Goal: Task Accomplishment & Management: Complete application form

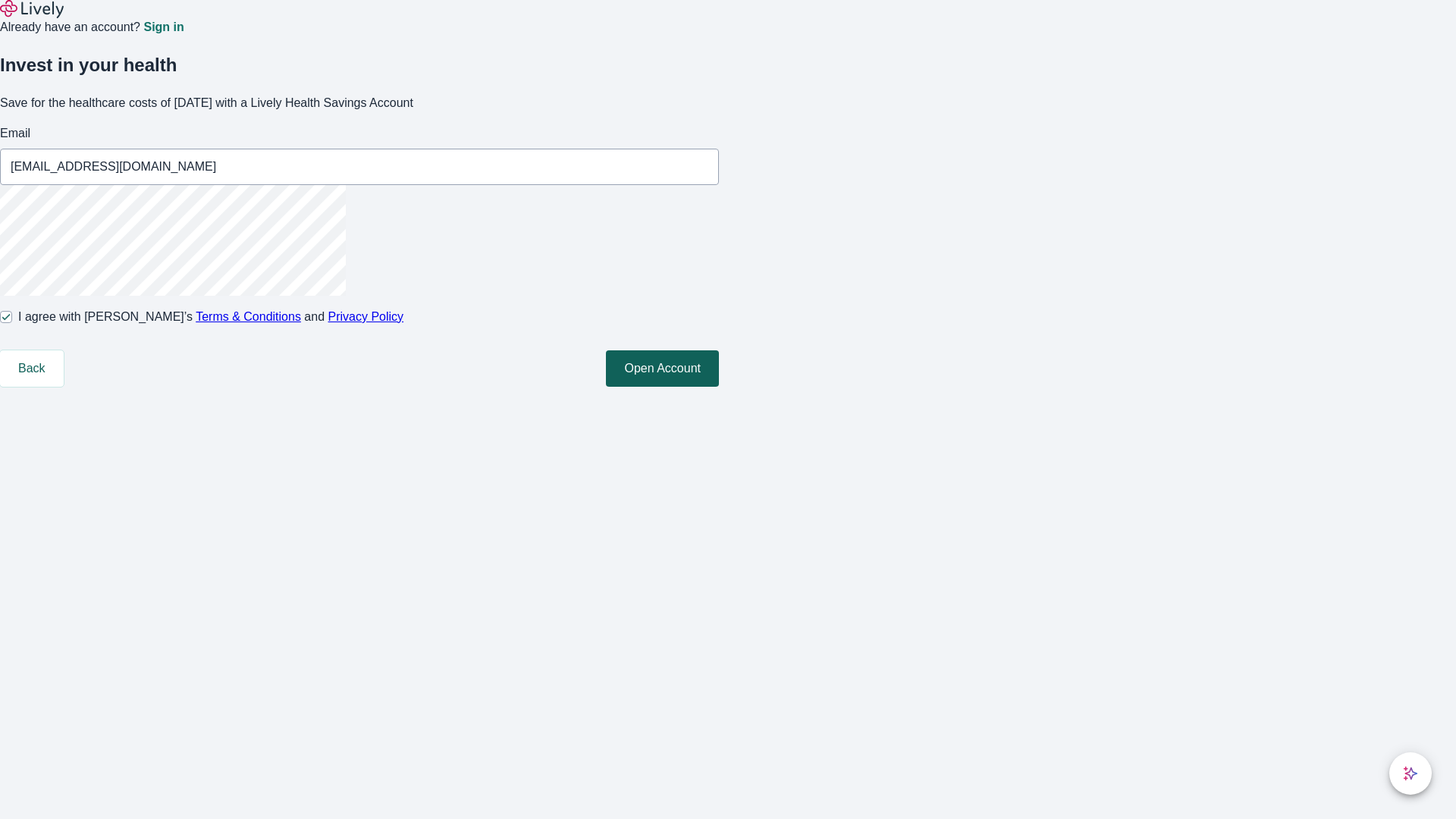
click at [719, 387] on button "Open Account" at bounding box center [662, 368] width 113 height 37
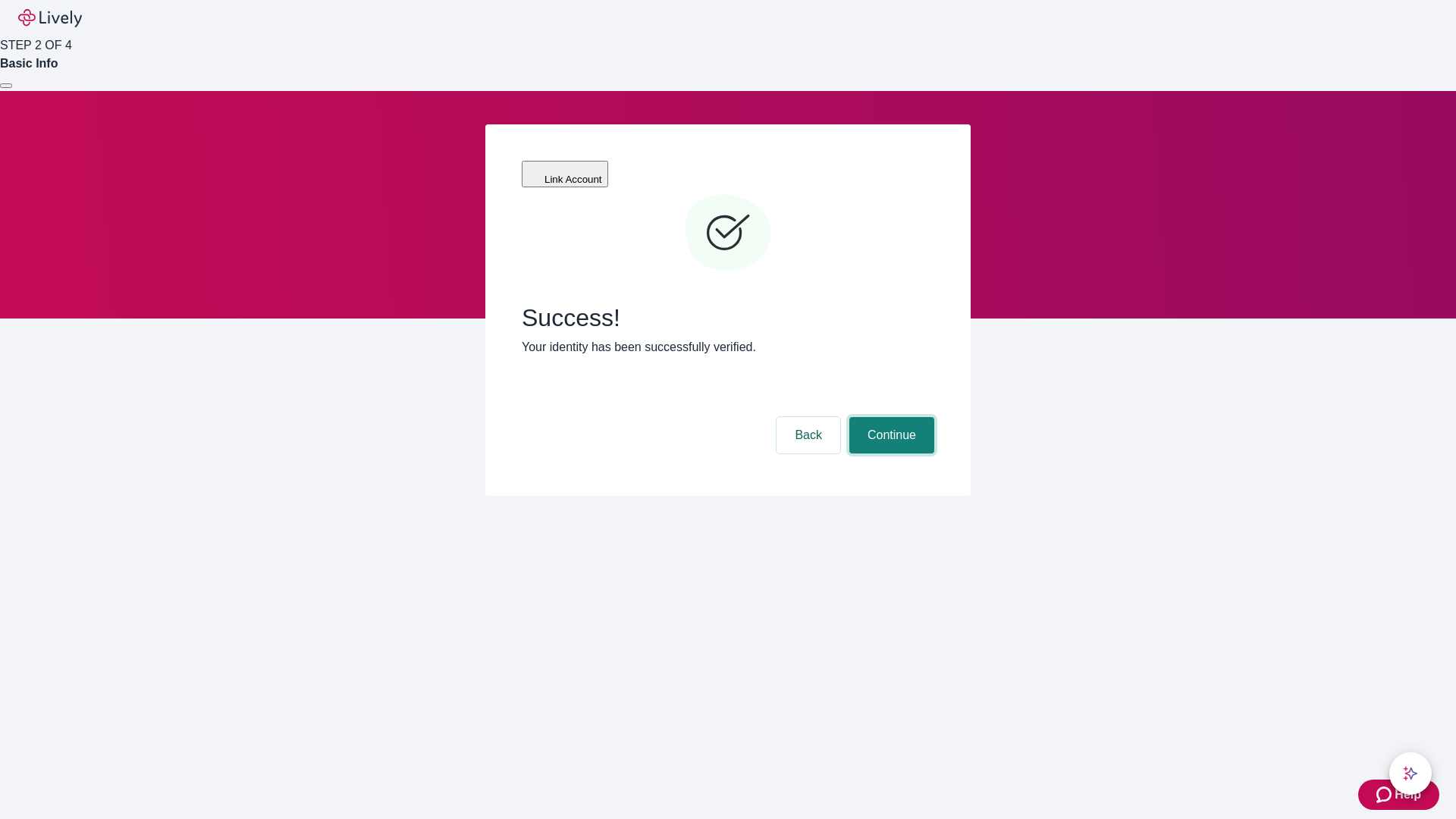
click at [889, 417] on button "Continue" at bounding box center [892, 436] width 85 height 37
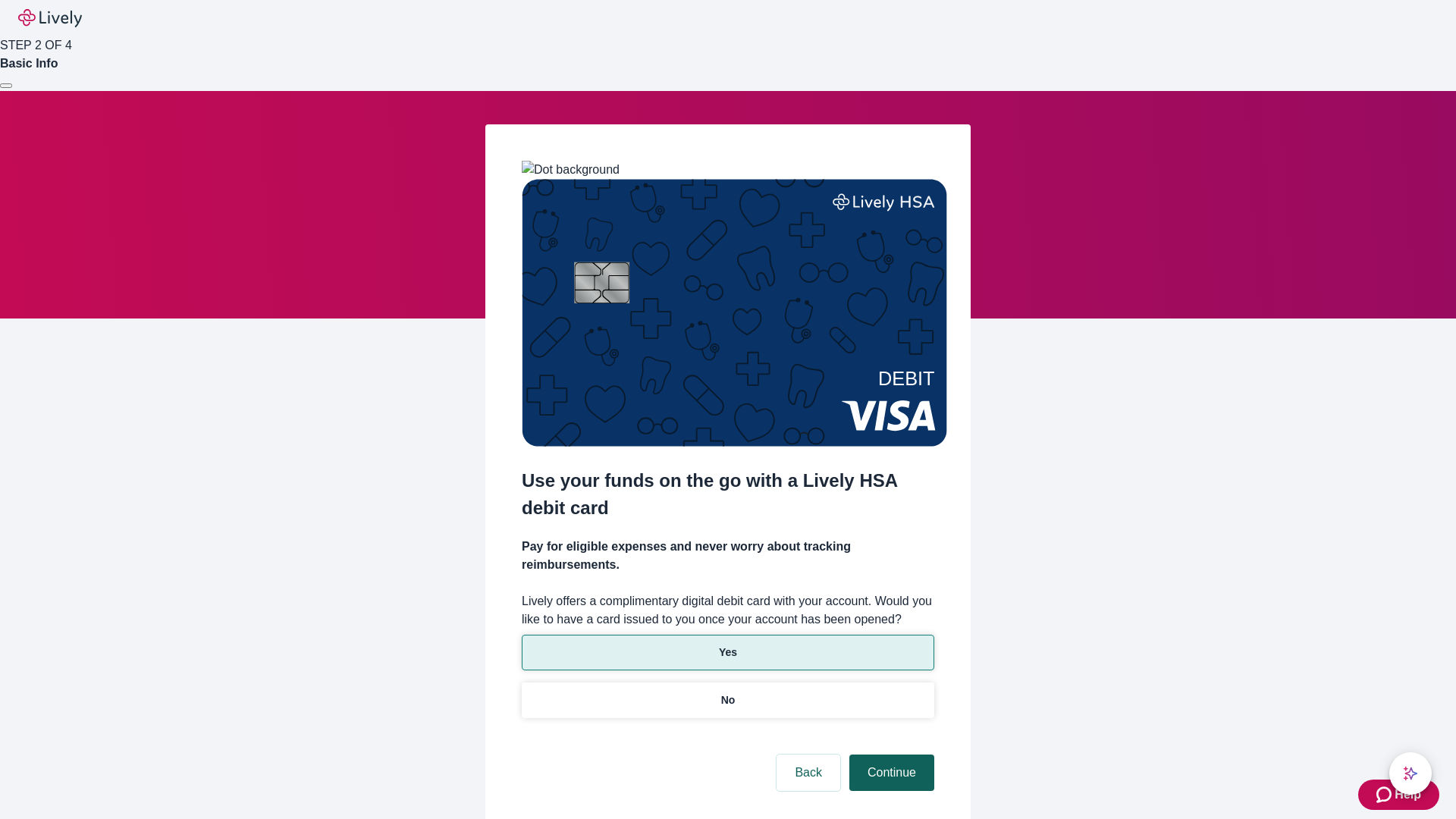
click at [727, 645] on p "Yes" at bounding box center [728, 653] width 18 height 16
click at [889, 754] on button "Continue" at bounding box center [892, 773] width 85 height 37
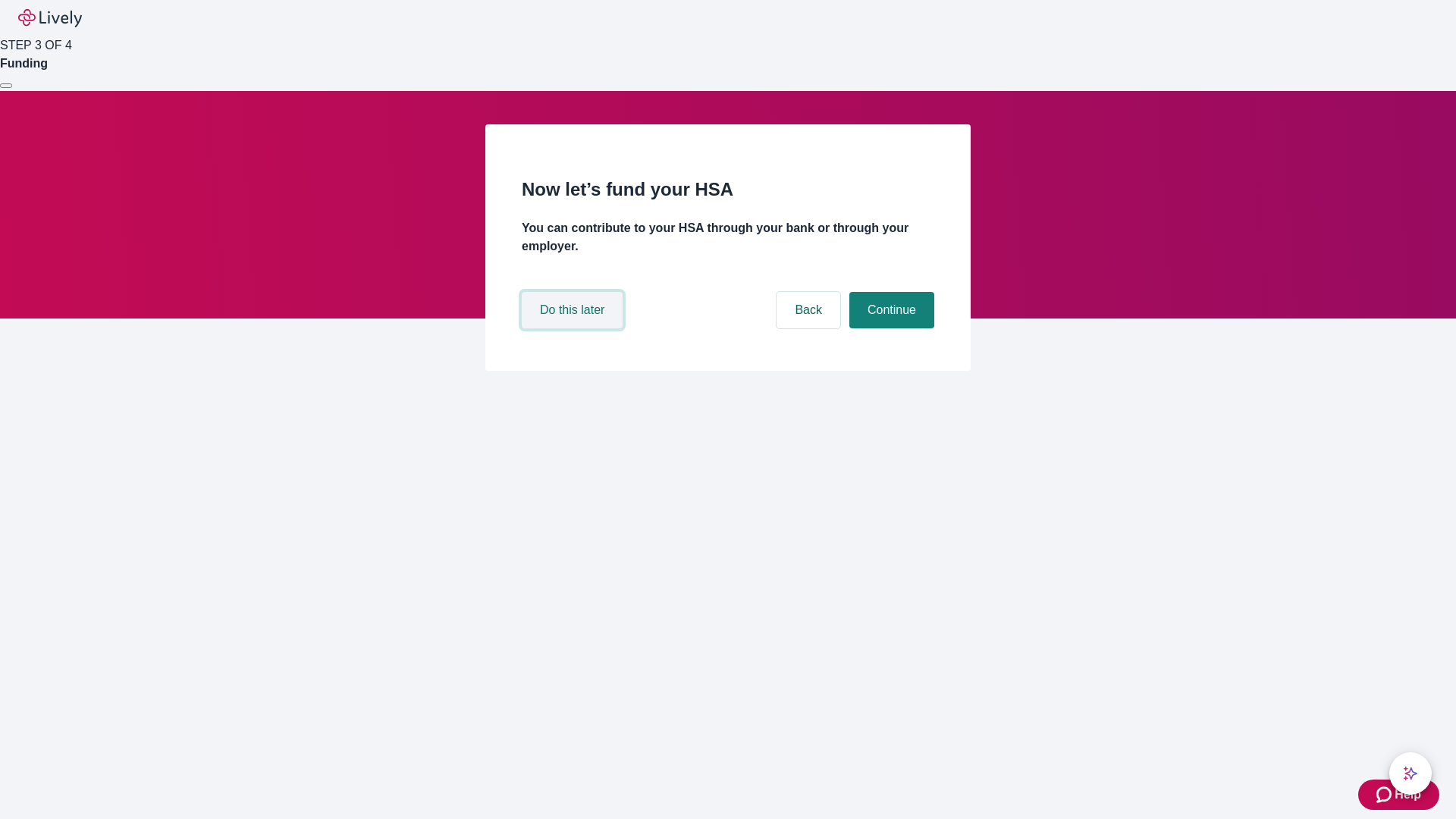
click at [574, 328] on button "Do this later" at bounding box center [571, 311] width 101 height 37
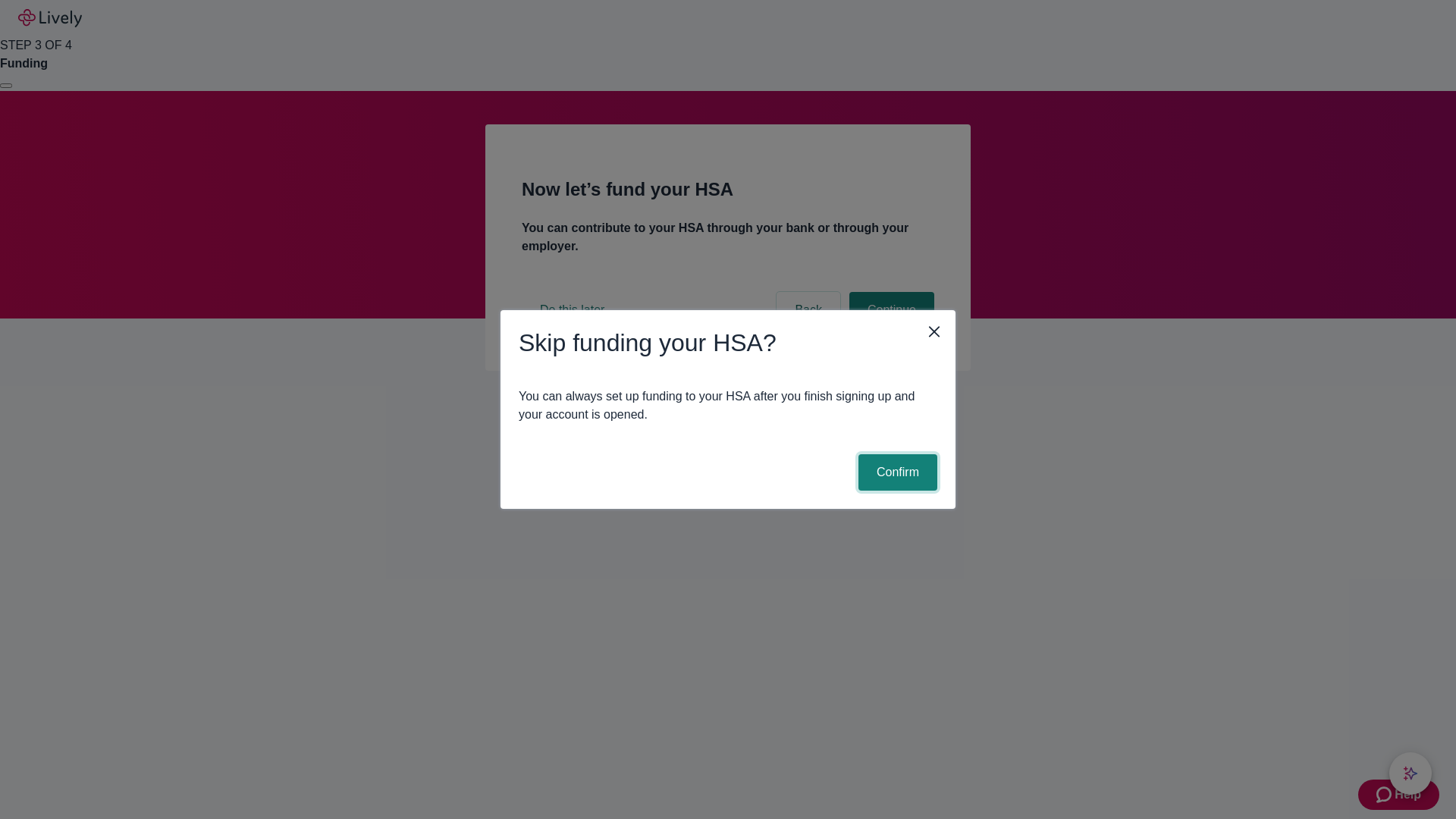
click at [895, 472] on button "Confirm" at bounding box center [898, 472] width 79 height 37
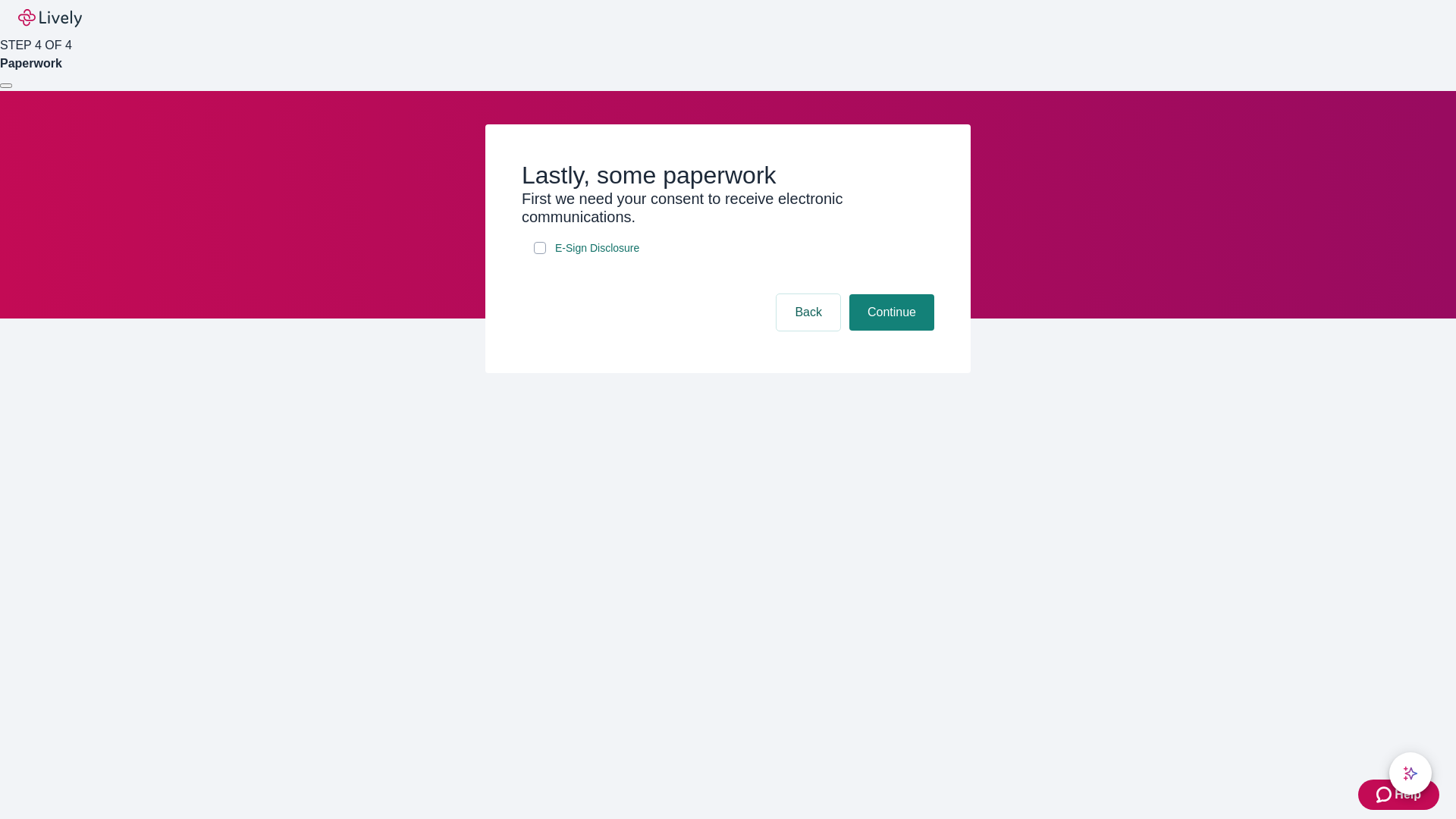
click at [540, 254] on input "E-Sign Disclosure" at bounding box center [540, 248] width 12 height 12
checkbox input "true"
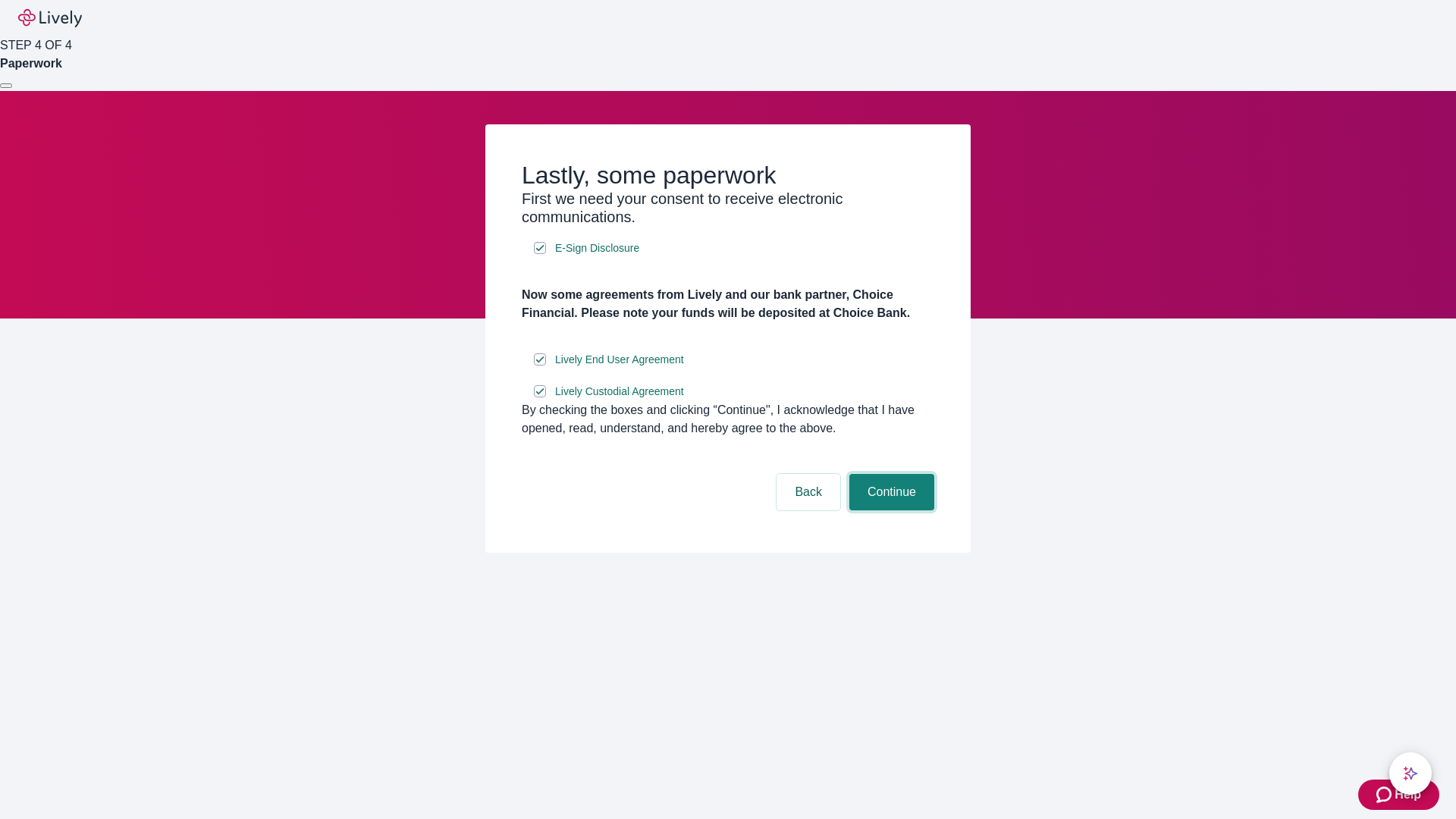
click at [889, 510] on button "Continue" at bounding box center [892, 493] width 85 height 37
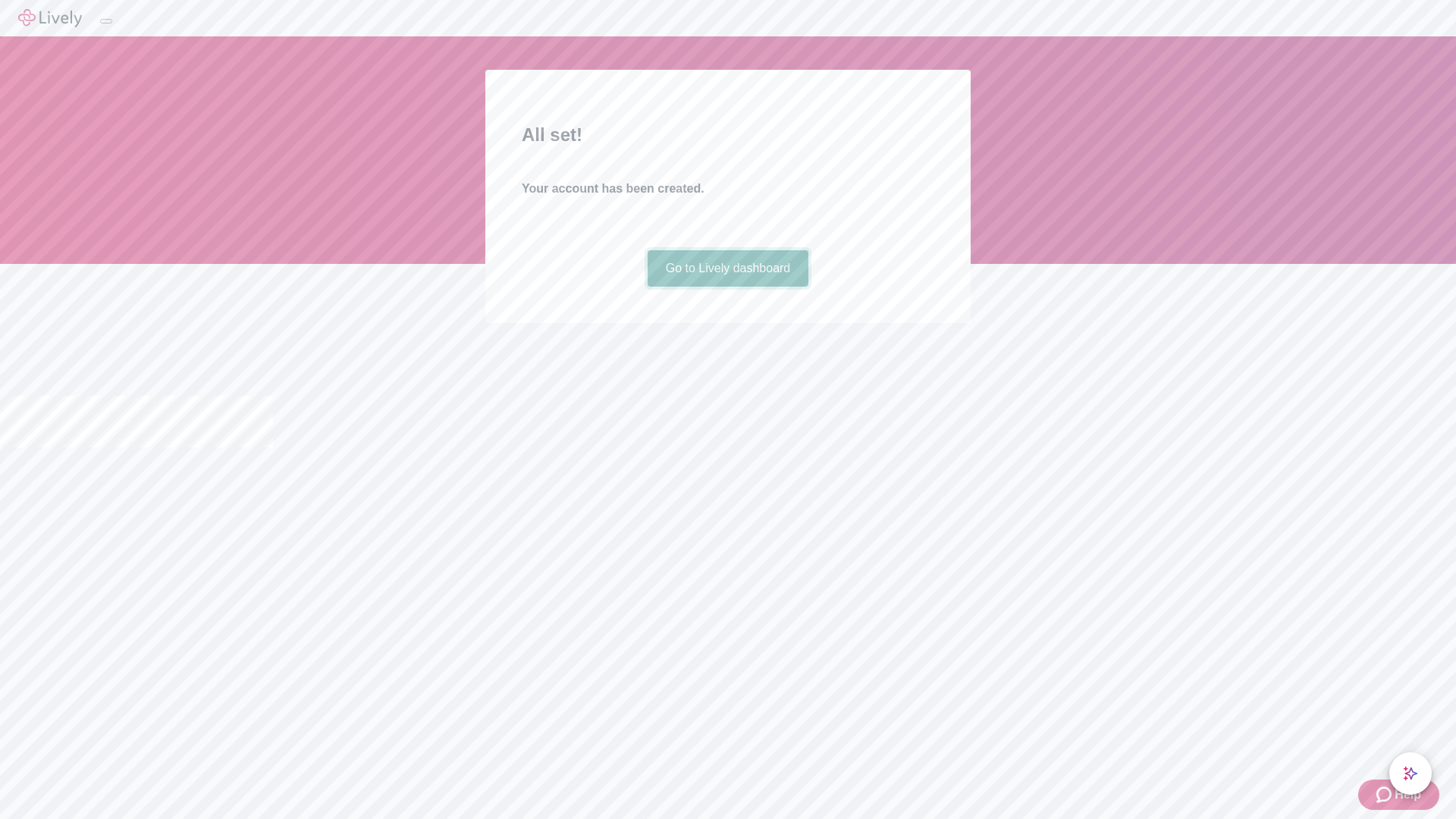
click at [727, 287] on link "Go to Lively dashboard" at bounding box center [728, 269] width 162 height 37
